Goal: Task Accomplishment & Management: Complete application form

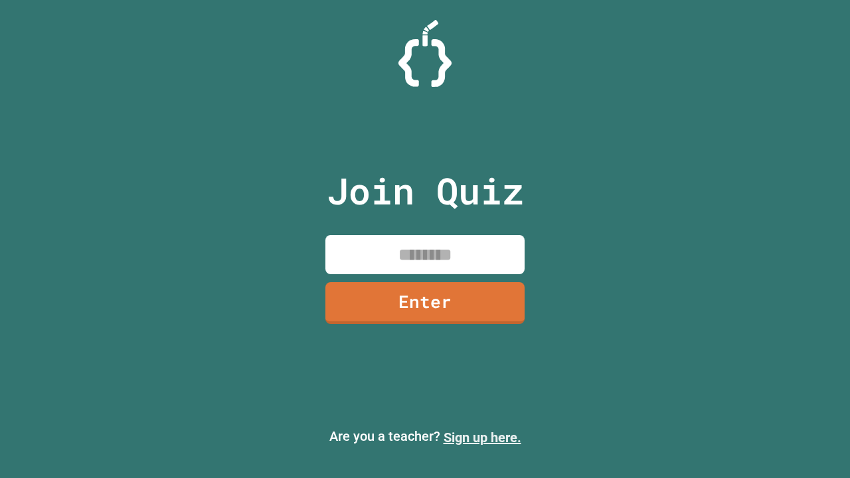
click at [476, 437] on link "Sign up here." at bounding box center [482, 437] width 78 height 16
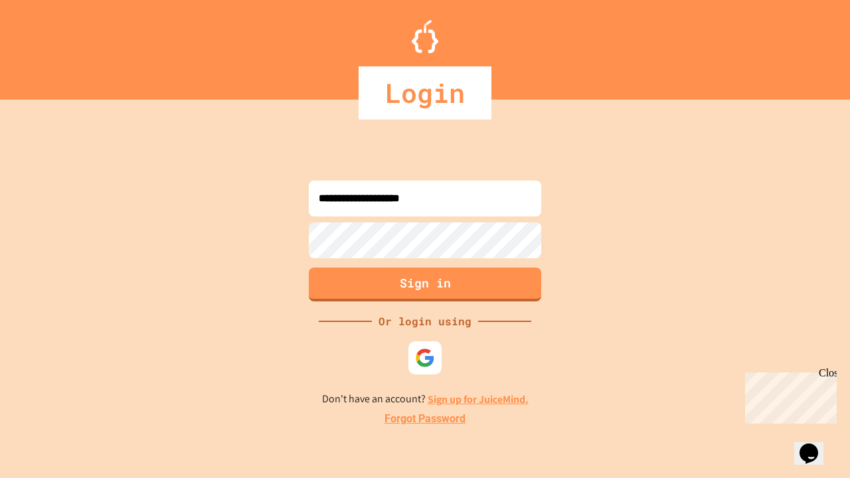
type input "**********"
